Goal: Transaction & Acquisition: Book appointment/travel/reservation

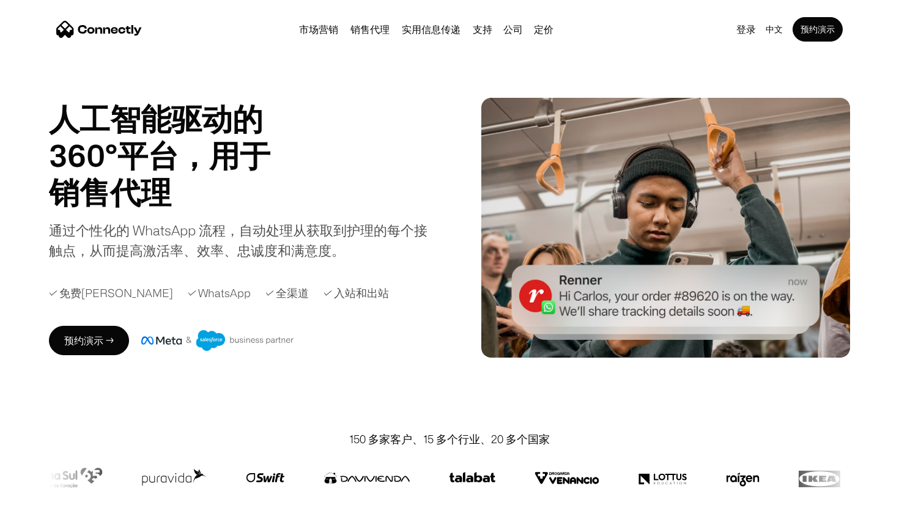
click at [740, 41] on div "登录 中文 en es pt 预约演示" at bounding box center [787, 29] width 111 height 24
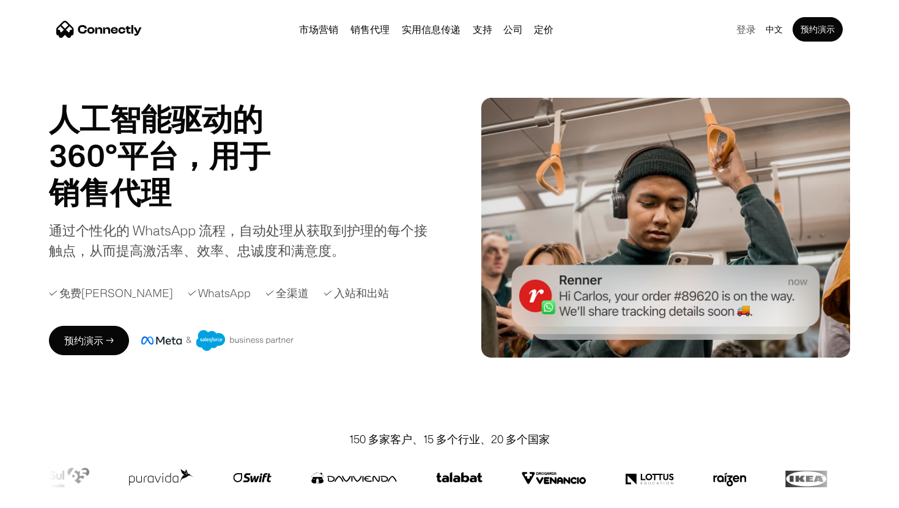
click at [745, 30] on link "登录" at bounding box center [746, 29] width 29 height 17
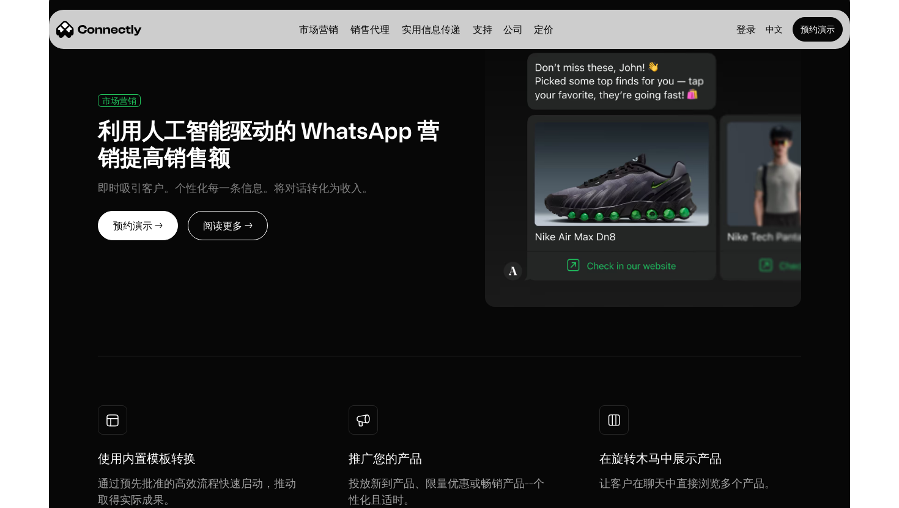
scroll to position [566, 0]
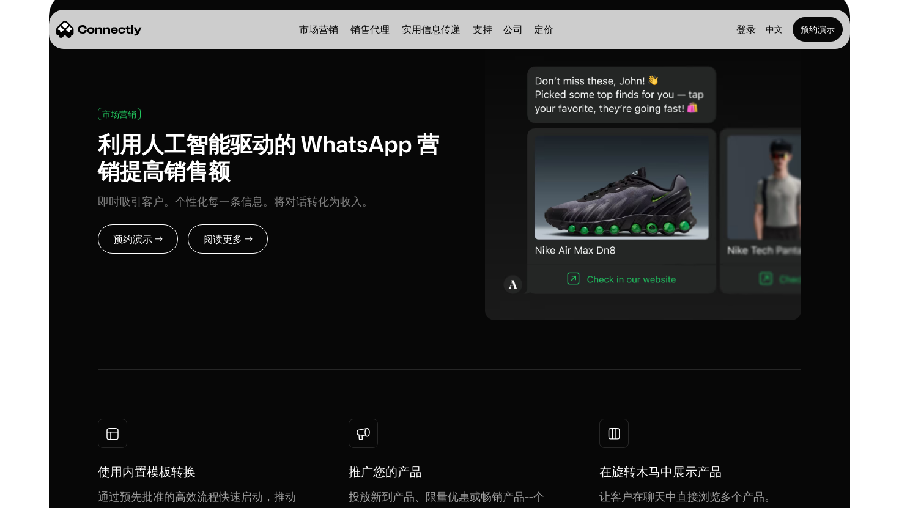
click at [161, 234] on link "预约演示 →" at bounding box center [138, 238] width 80 height 29
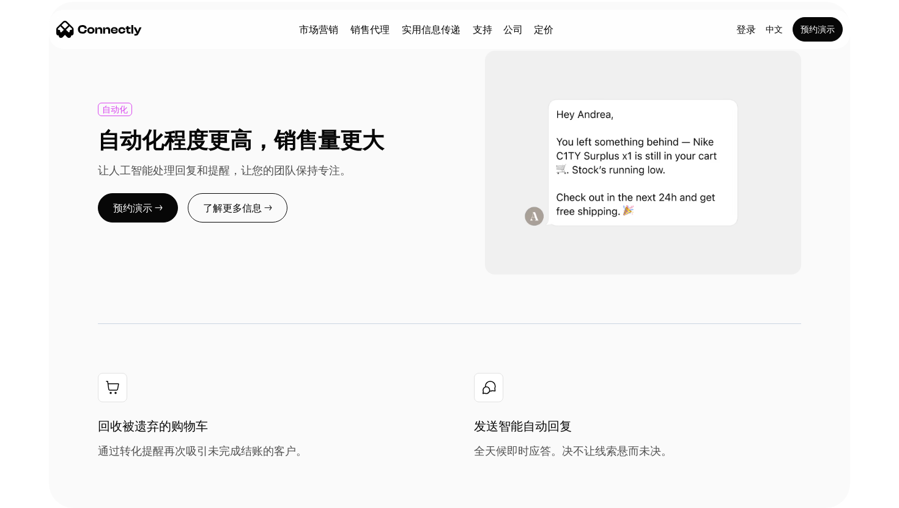
scroll to position [1316, 0]
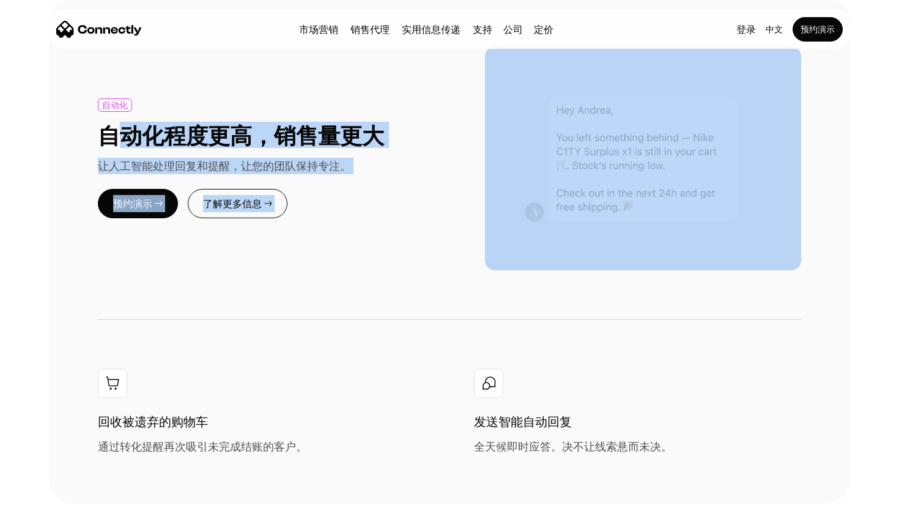
drag, startPoint x: 110, startPoint y: 136, endPoint x: 742, endPoint y: 219, distance: 637.3
click at [742, 219] on div "自动化 自动化程度更高，销售量更大 让人工智能处理回复和提醒，让您的团队保持专注。 预约演示 → 了解更多信息 →" at bounding box center [449, 157] width 703 height 223
drag, startPoint x: 104, startPoint y: 135, endPoint x: 646, endPoint y: 242, distance: 552.6
click at [646, 242] on div "自动化 自动化程度更高，销售量更大 让人工智能处理回复和提醒，让您的团队保持专注。 预约演示 → 了解更多信息 →" at bounding box center [449, 157] width 703 height 223
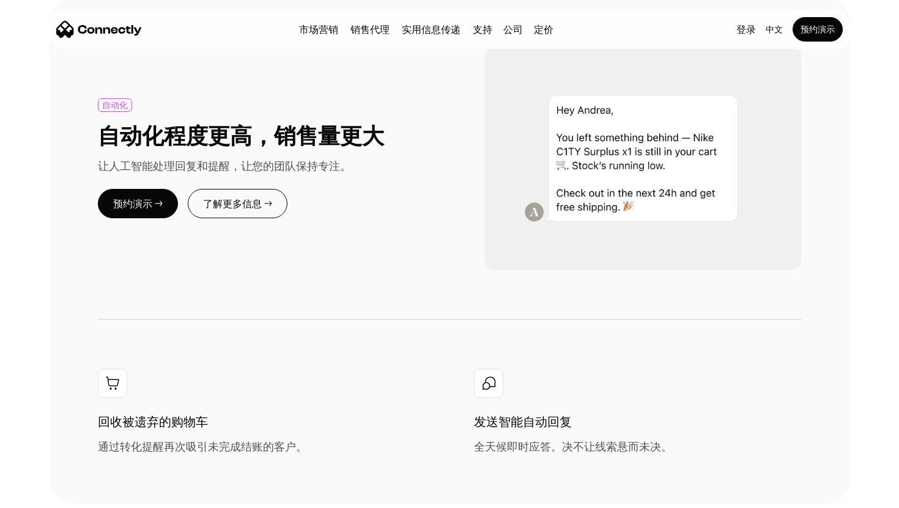
click at [330, 248] on div "自动化 自动化程度更高，销售量更大 让人工智能处理回复和提醒，让您的团队保持专注。 预约演示 → 了解更多信息 →" at bounding box center [449, 157] width 703 height 223
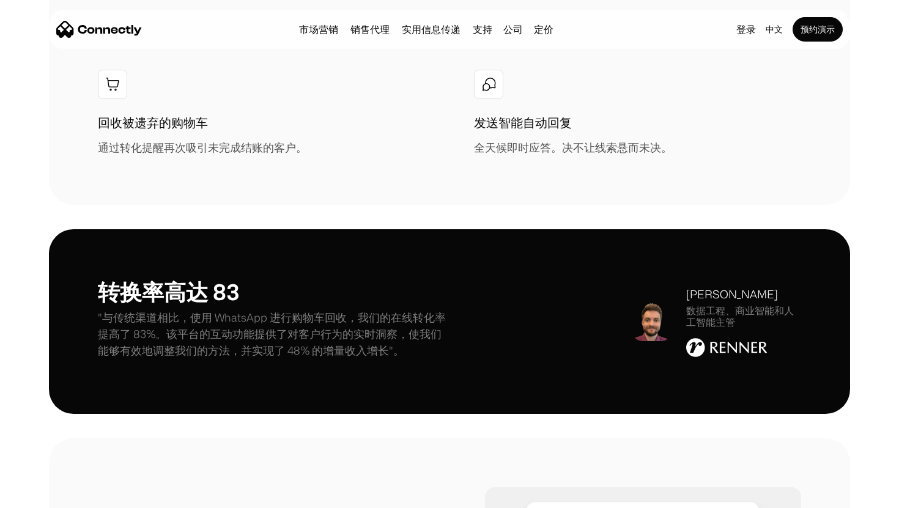
scroll to position [1624, 0]
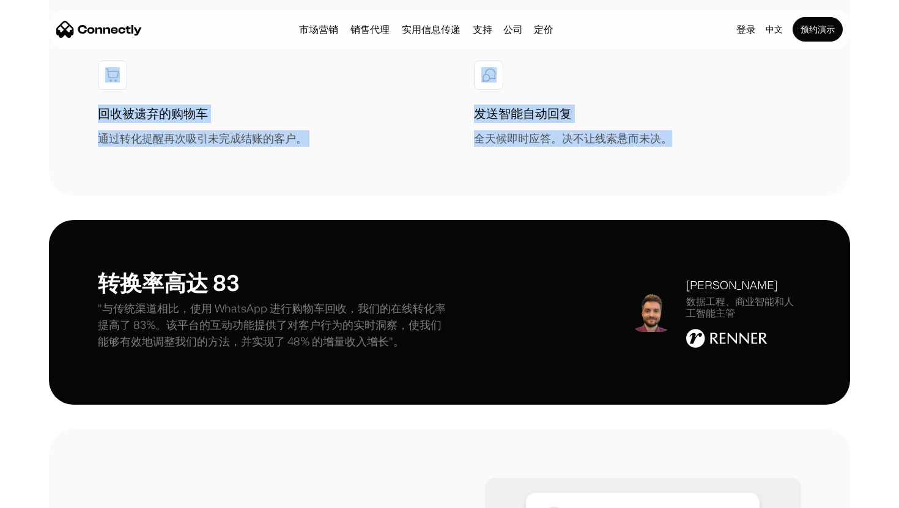
drag, startPoint x: 83, startPoint y: 66, endPoint x: 641, endPoint y: 193, distance: 572.7
click at [640, 91] on div "发送智能自动回复 全天候即时应答。决不让线索悬而未决。" at bounding box center [605, 104] width 263 height 86
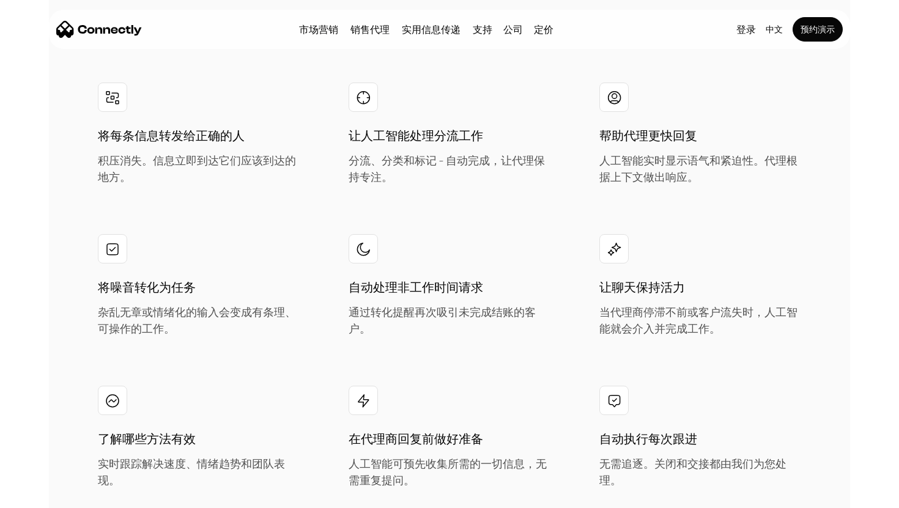
scroll to position [2340, 0]
click at [469, 144] on h1 "让人工智能处理分流工作" at bounding box center [416, 137] width 135 height 18
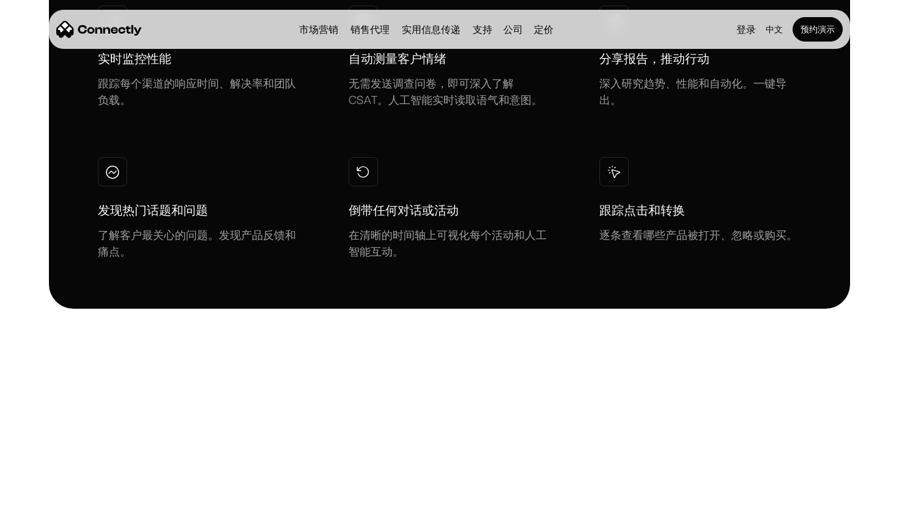
scroll to position [3274, 0]
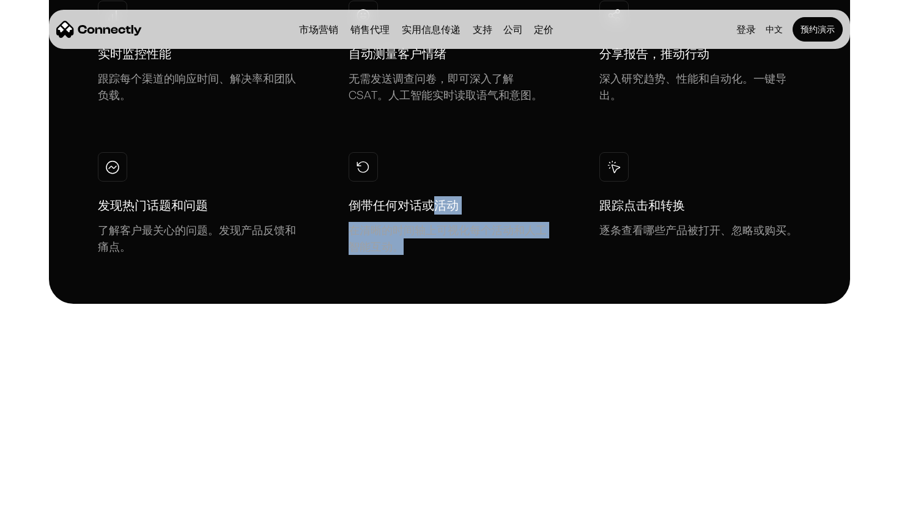
drag, startPoint x: 429, startPoint y: 197, endPoint x: 480, endPoint y: 256, distance: 78.1
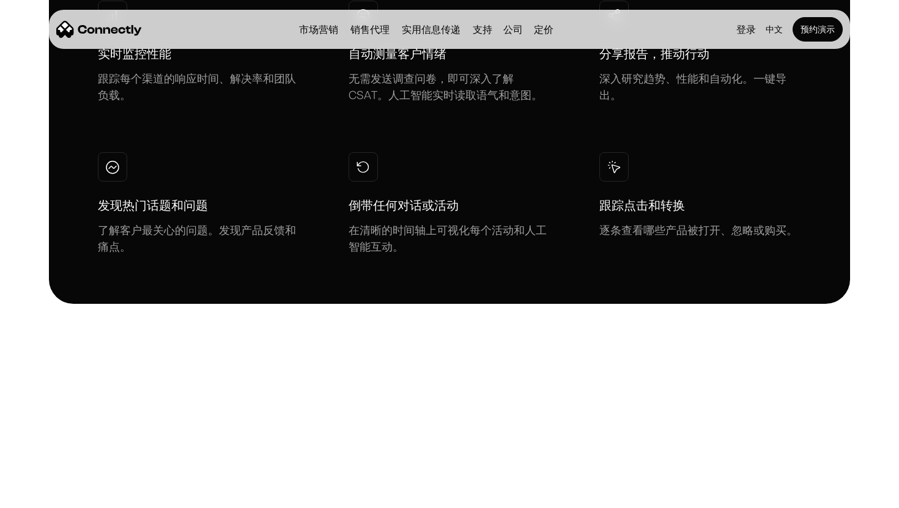
drag, startPoint x: 459, startPoint y: 221, endPoint x: 459, endPoint y: 275, distance: 53.2
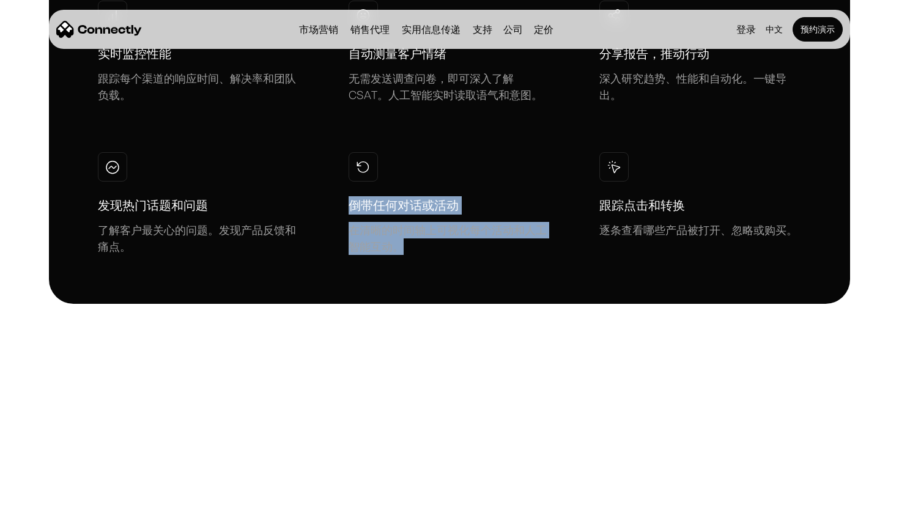
drag, startPoint x: 353, startPoint y: 205, endPoint x: 409, endPoint y: 250, distance: 71.7
click at [409, 250] on div "倒带任何对话或活动 在清晰的时间轴上可视化每个活动和人工智能互动。" at bounding box center [450, 225] width 202 height 59
click at [508, 145] on div "实时监控性能 跟踪每个渠道的响应时间、解决率和团队负载。 自动测量客户情绪 无需发送调查问卷，即可深入了解 CSAT。人工智能实时读取语气和意图。 分享报告，…" at bounding box center [449, 128] width 703 height 254
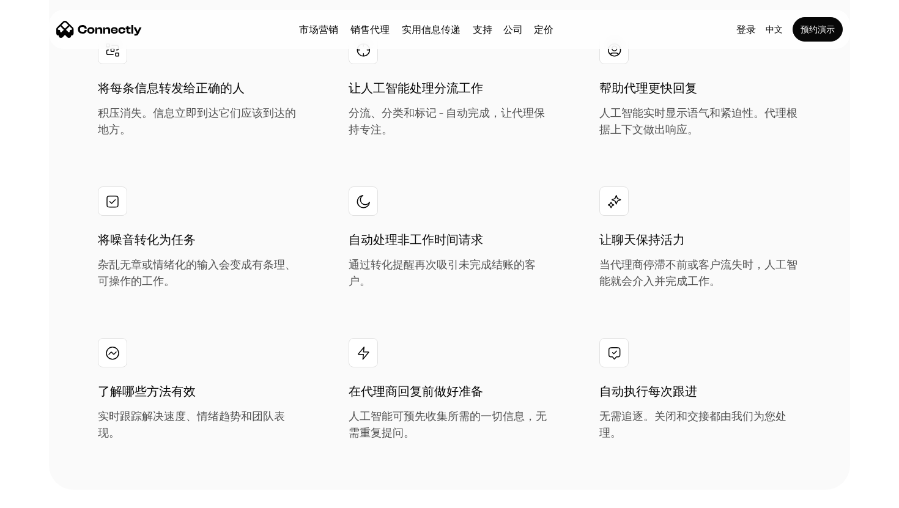
scroll to position [2384, 0]
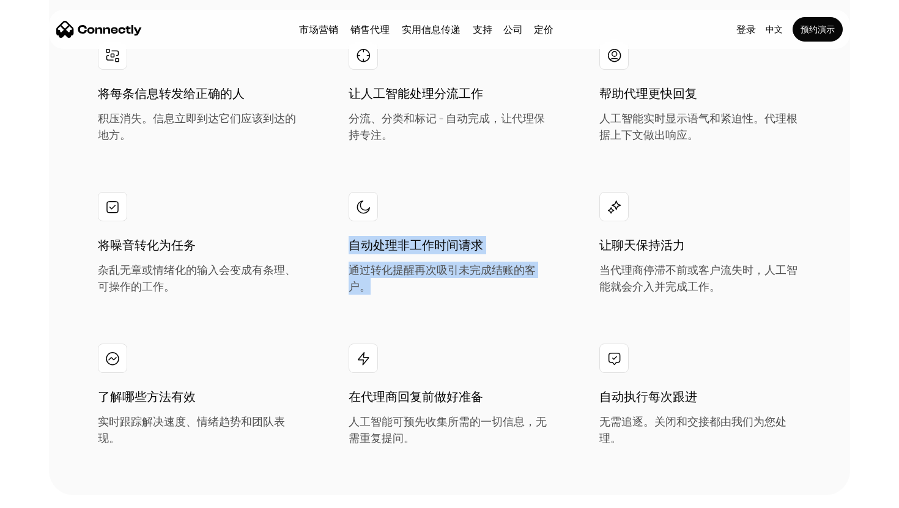
drag, startPoint x: 452, startPoint y: 199, endPoint x: 473, endPoint y: 281, distance: 85.3
click at [473, 281] on div "自动处理非工作时间请求 通过转化提醒再次吸引未完成结账的客户。" at bounding box center [450, 243] width 202 height 103
click at [479, 303] on div "将每条信息转发给正确的人 积压消失。信息立即到达它们应该到达的地方。 让人工智能处理分流工作 分流、分类和标记 - 自动完成，让代理保持专注。 帮助代理更快回…" at bounding box center [449, 243] width 703 height 406
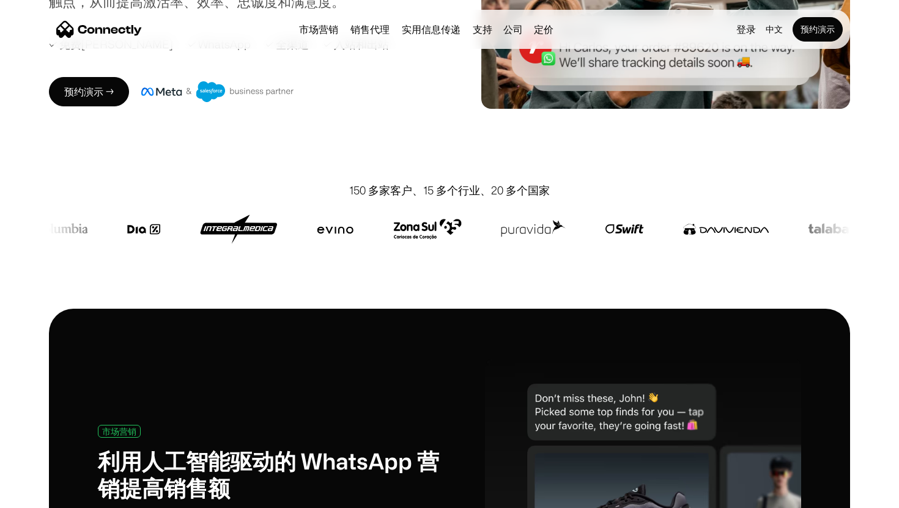
scroll to position [191, 0]
